Goal: Learn about a topic

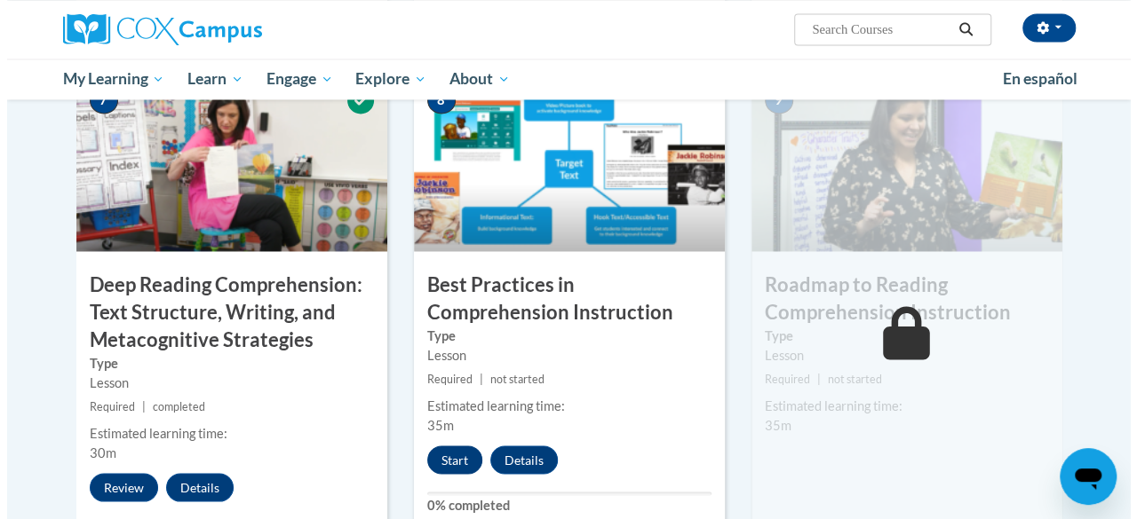
scroll to position [1421, 0]
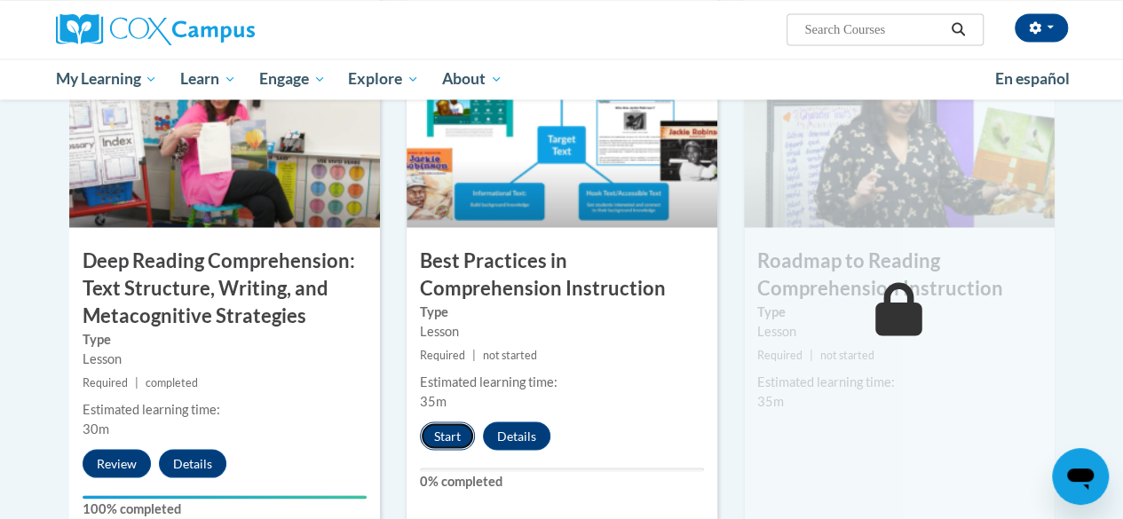
click at [433, 441] on button "Start" at bounding box center [447, 436] width 55 height 28
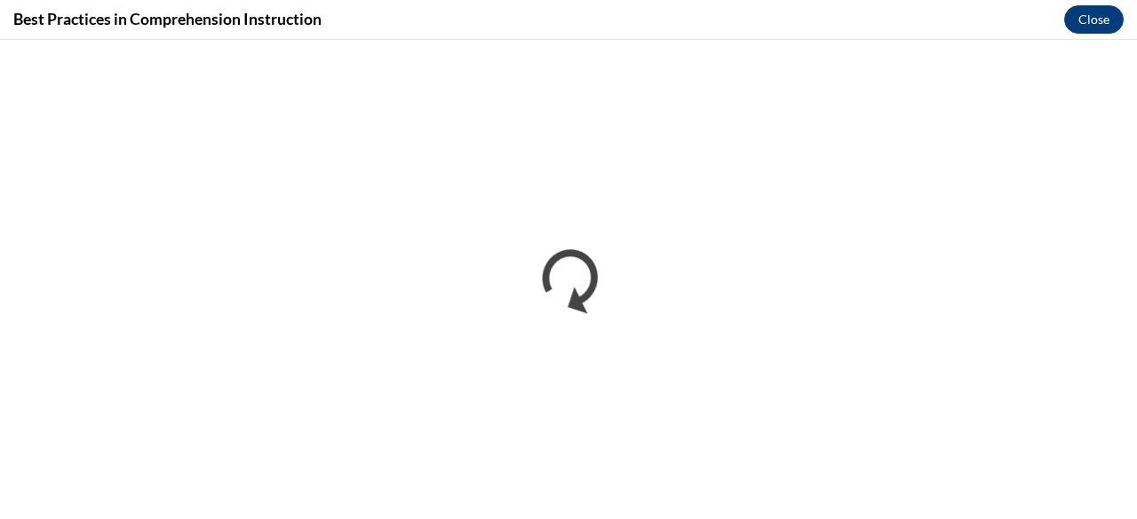
scroll to position [0, 0]
